Goal: Find specific page/section: Find specific page/section

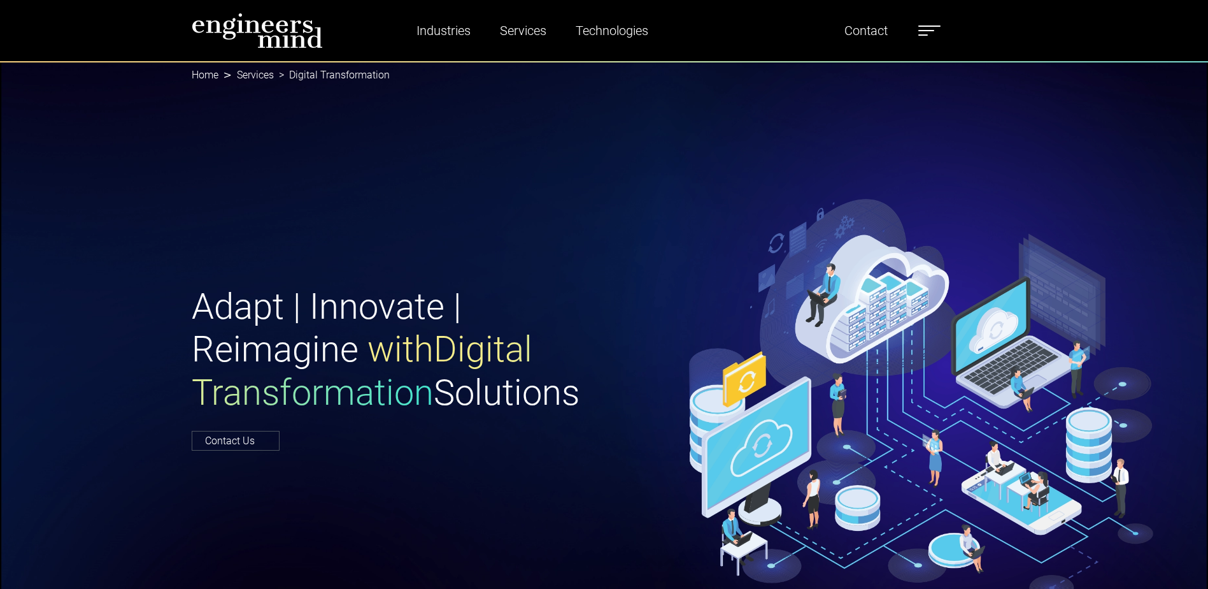
click at [935, 25] on label at bounding box center [930, 30] width 22 height 17
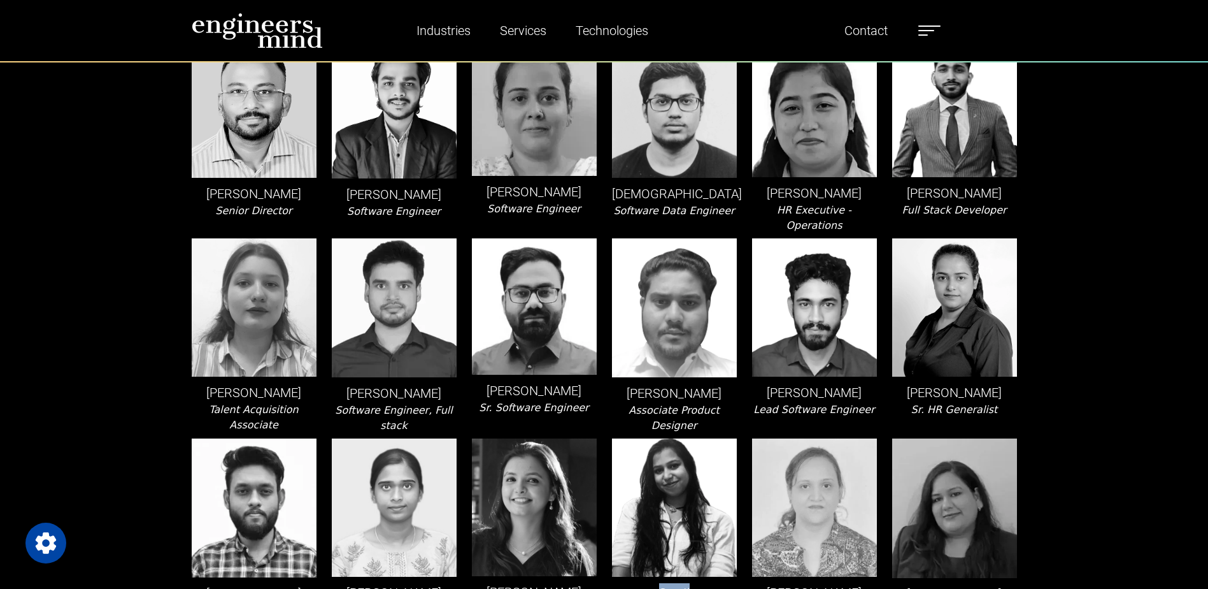
scroll to position [2675, 0]
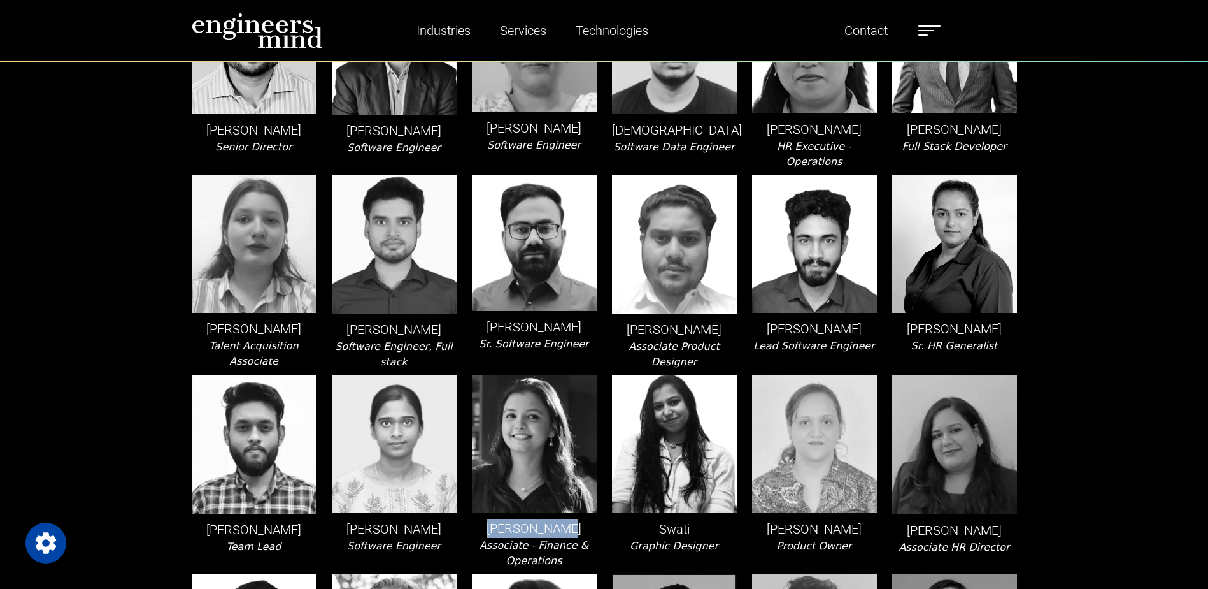
drag, startPoint x: 494, startPoint y: 399, endPoint x: 590, endPoint y: 396, distance: 95.6
click at [590, 519] on p "[PERSON_NAME]" at bounding box center [534, 528] width 125 height 19
drag, startPoint x: 590, startPoint y: 396, endPoint x: 578, endPoint y: 403, distance: 14.0
click at [578, 519] on p "[PERSON_NAME]" at bounding box center [534, 528] width 125 height 19
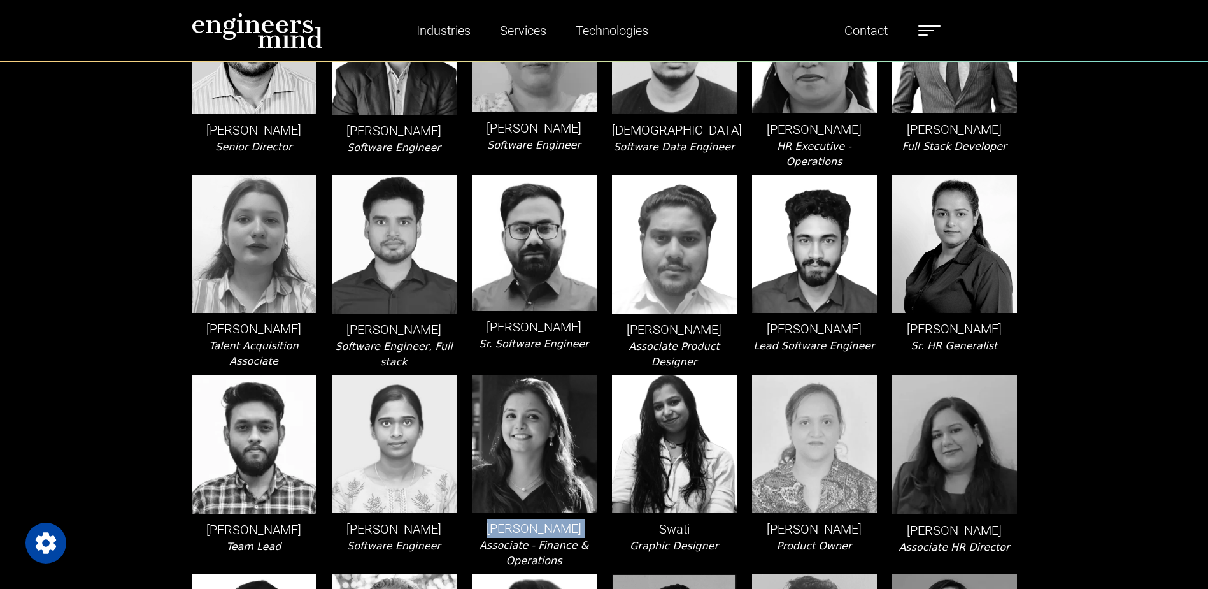
drag, startPoint x: 577, startPoint y: 403, endPoint x: 493, endPoint y: 410, distance: 84.3
click at [493, 519] on p "[PERSON_NAME]" at bounding box center [534, 528] width 125 height 19
drag, startPoint x: 493, startPoint y: 410, endPoint x: 520, endPoint y: 405, distance: 27.8
click at [520, 519] on p "[PERSON_NAME]" at bounding box center [534, 528] width 125 height 19
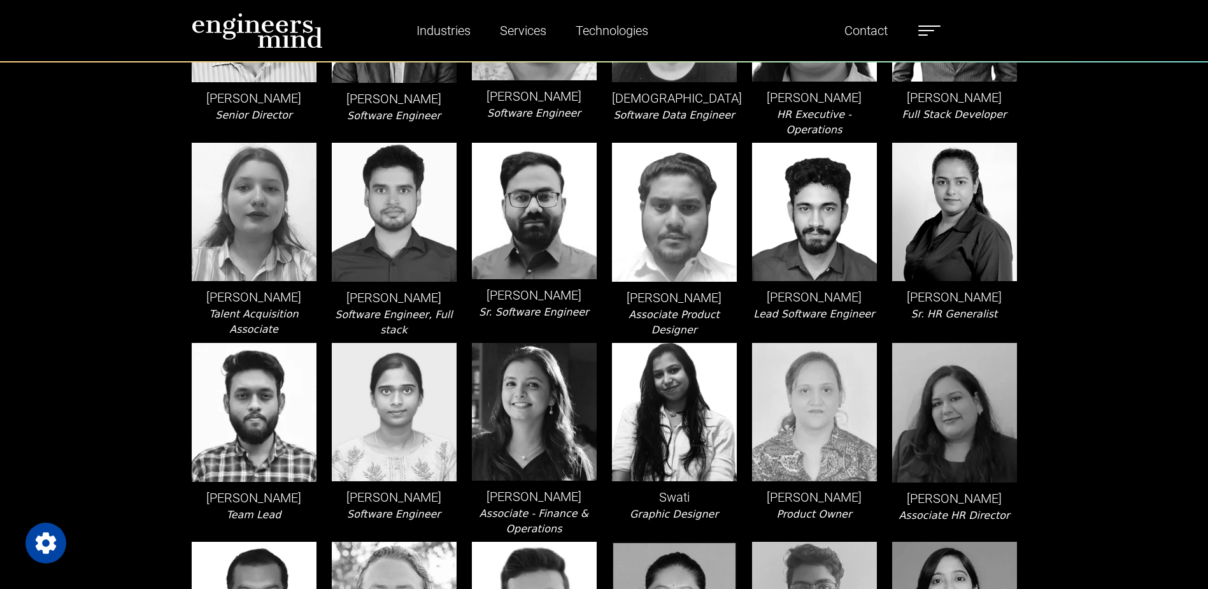
scroll to position [2739, 0]
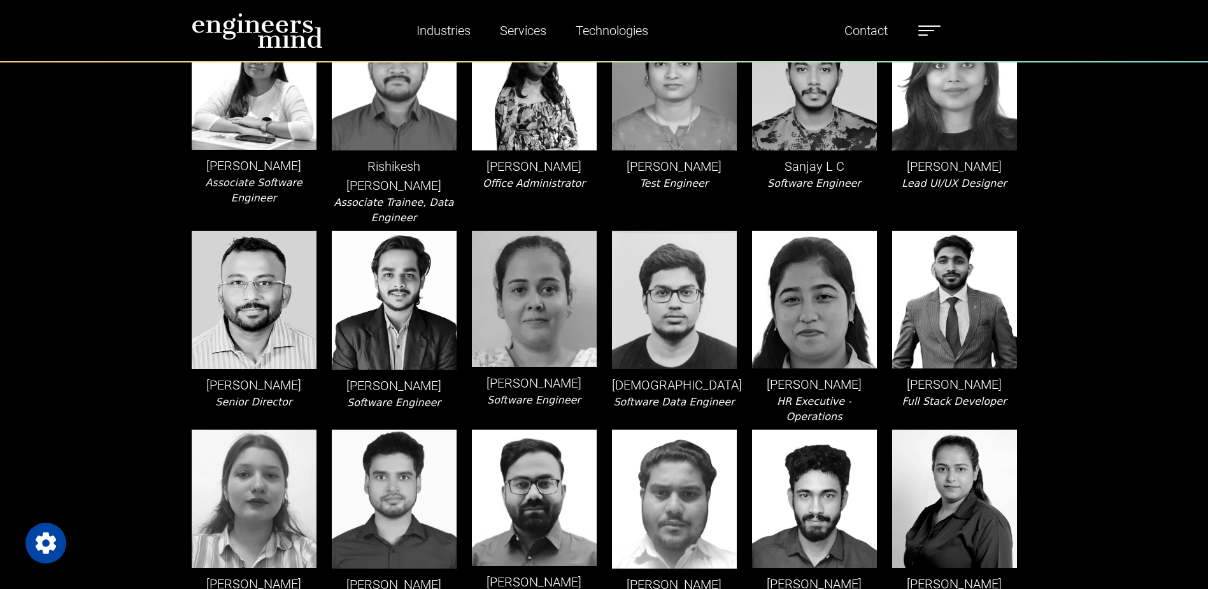
click at [516, 429] on img at bounding box center [534, 497] width 125 height 136
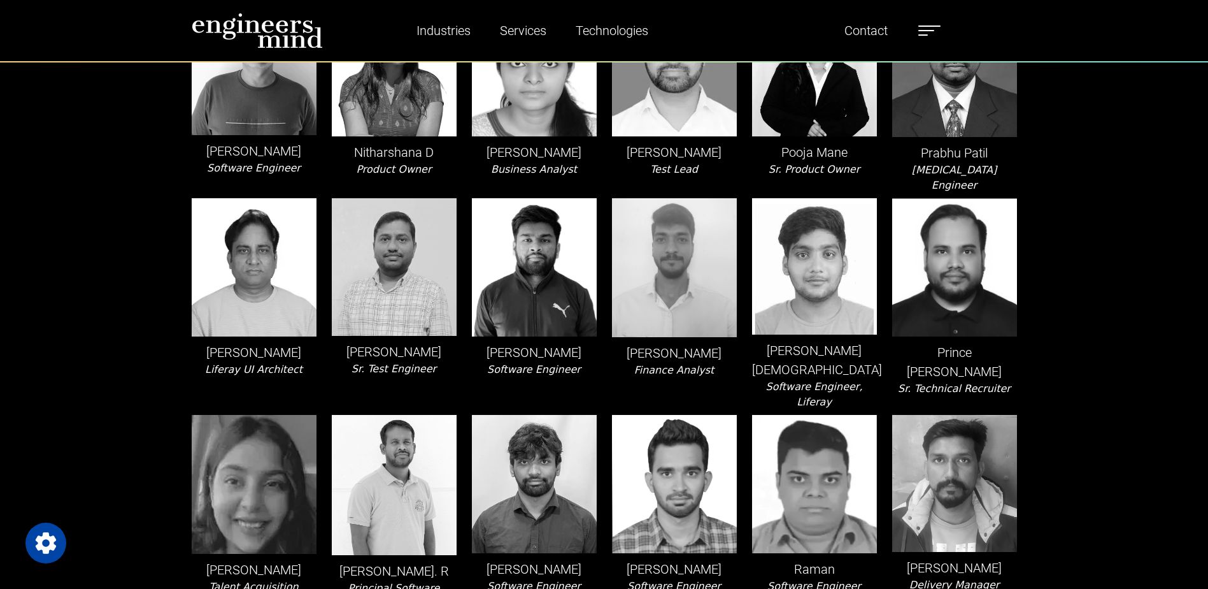
scroll to position [1822, 0]
